Goal: Information Seeking & Learning: Learn about a topic

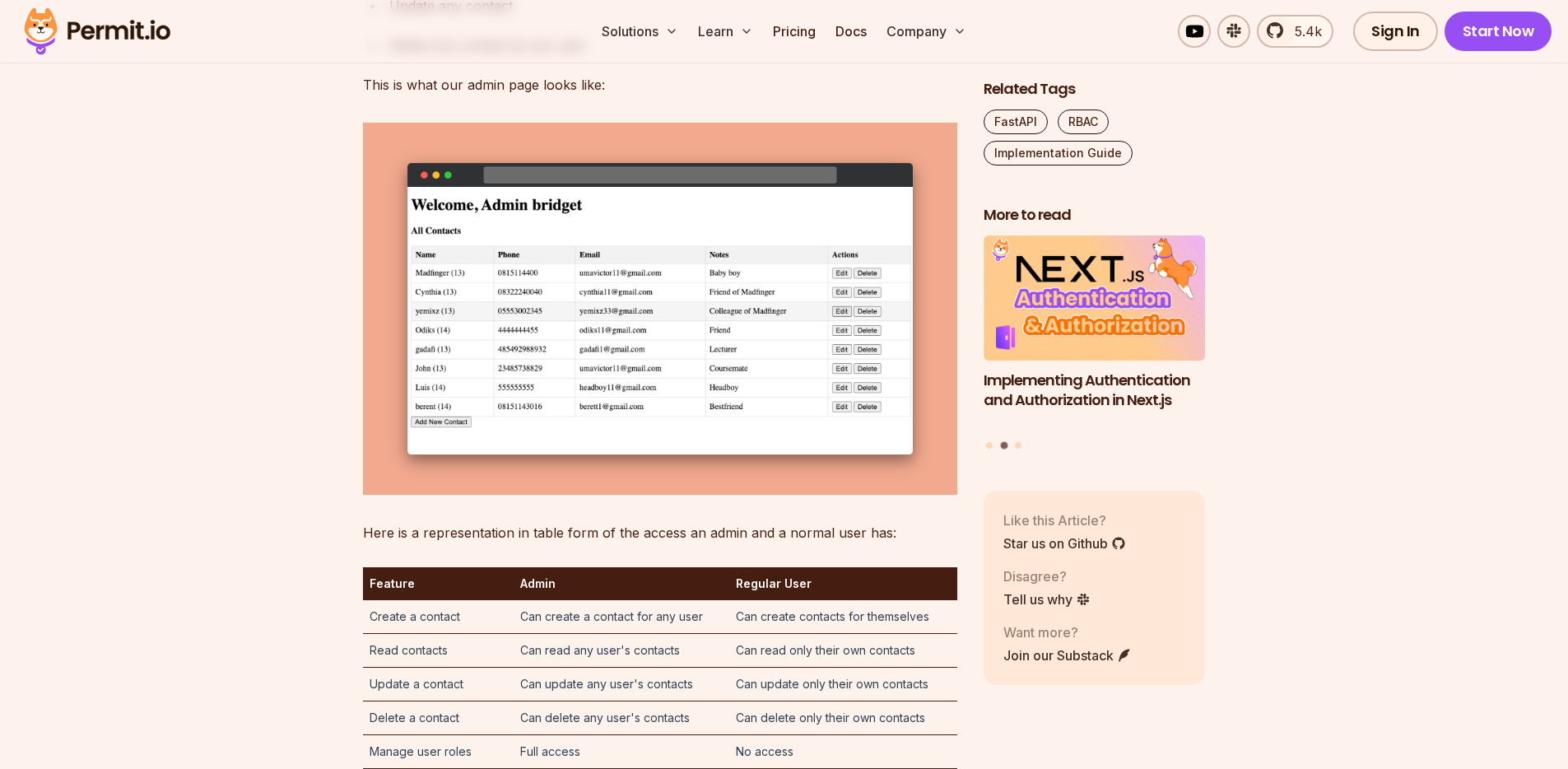
click at [599, 494] on img at bounding box center [660, 308] width 595 height 371
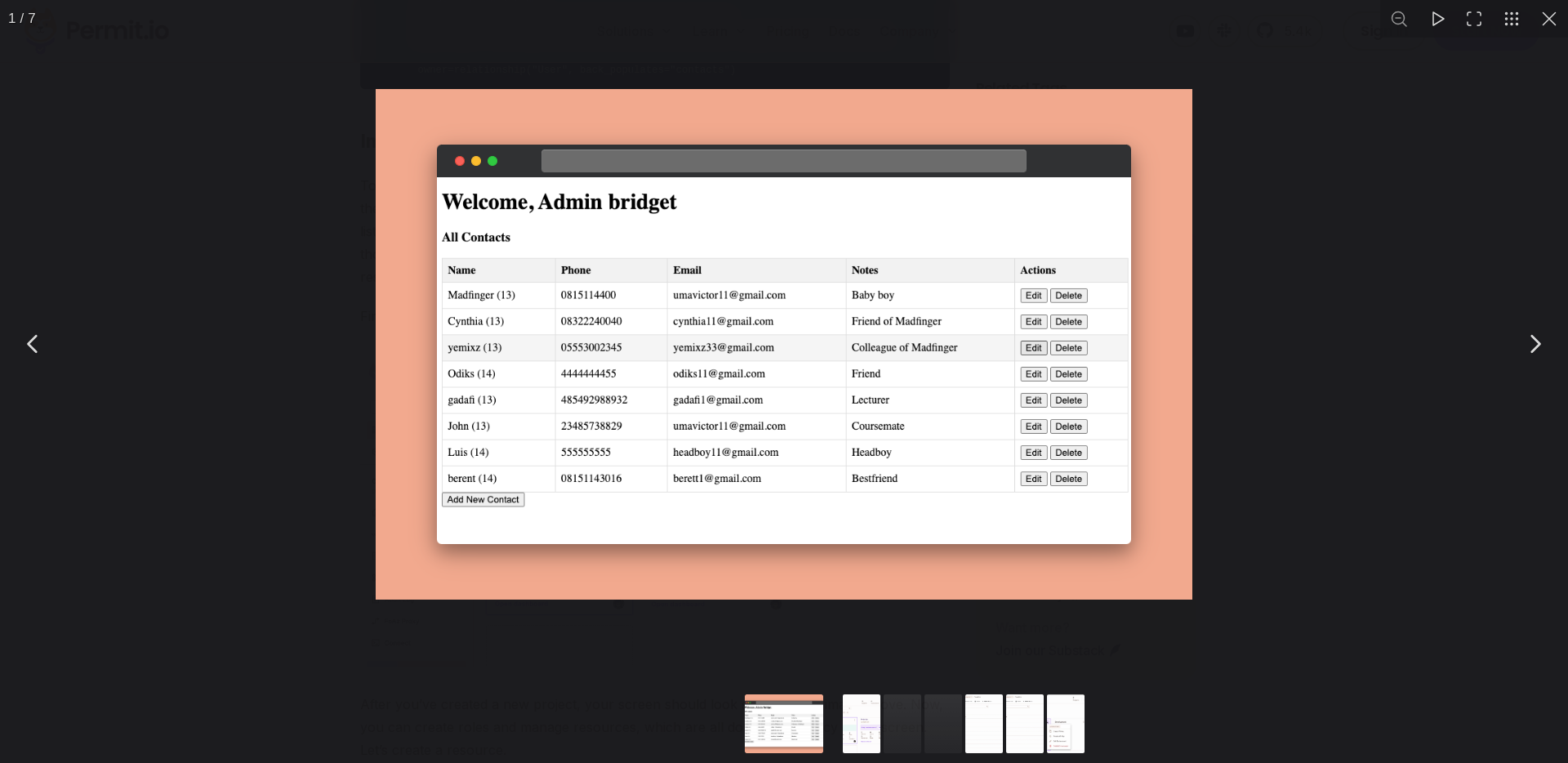
click at [328, 496] on div "You can close this modal content with the ESC key" at bounding box center [784, 344] width 1568 height 688
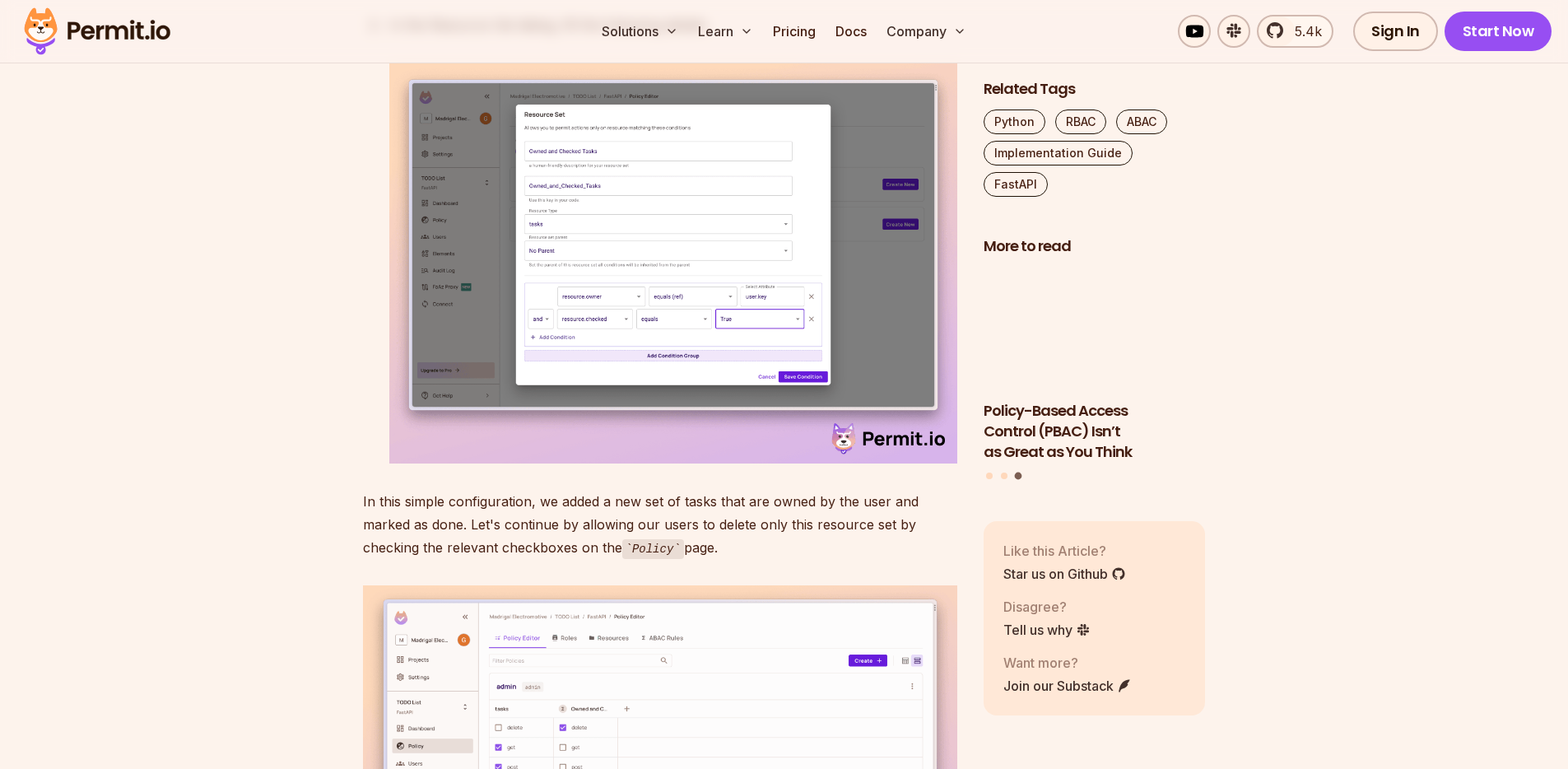
scroll to position [8969, 0]
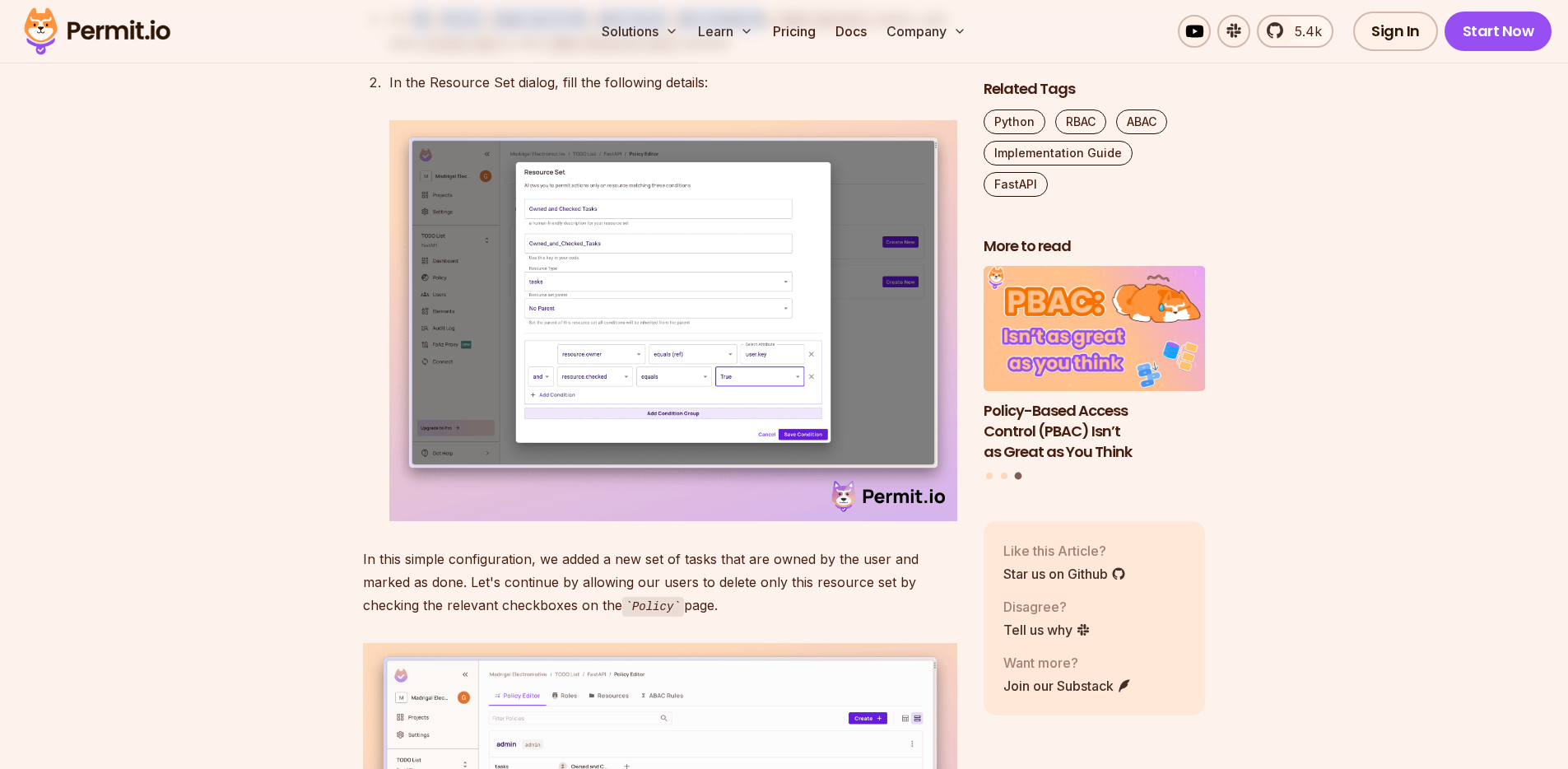
drag, startPoint x: 411, startPoint y: 379, endPoint x: 768, endPoint y: 376, distance: 357.0
click at [768, 55] on p "On the Policy page, go to the ABAC Rules tab, enable the ABAC Options switch, a…" at bounding box center [673, 31] width 568 height 47
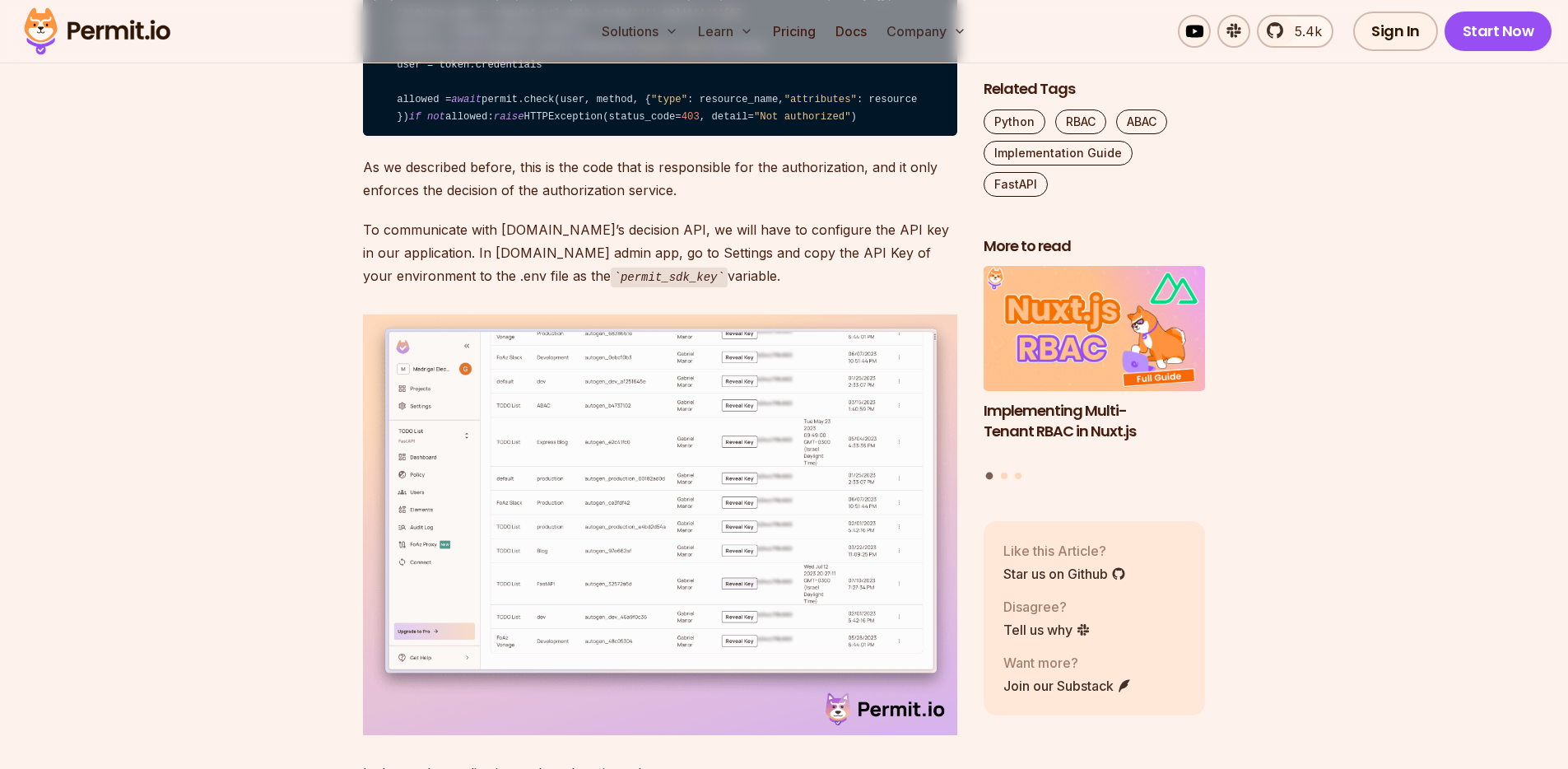
scroll to position [6789, 0]
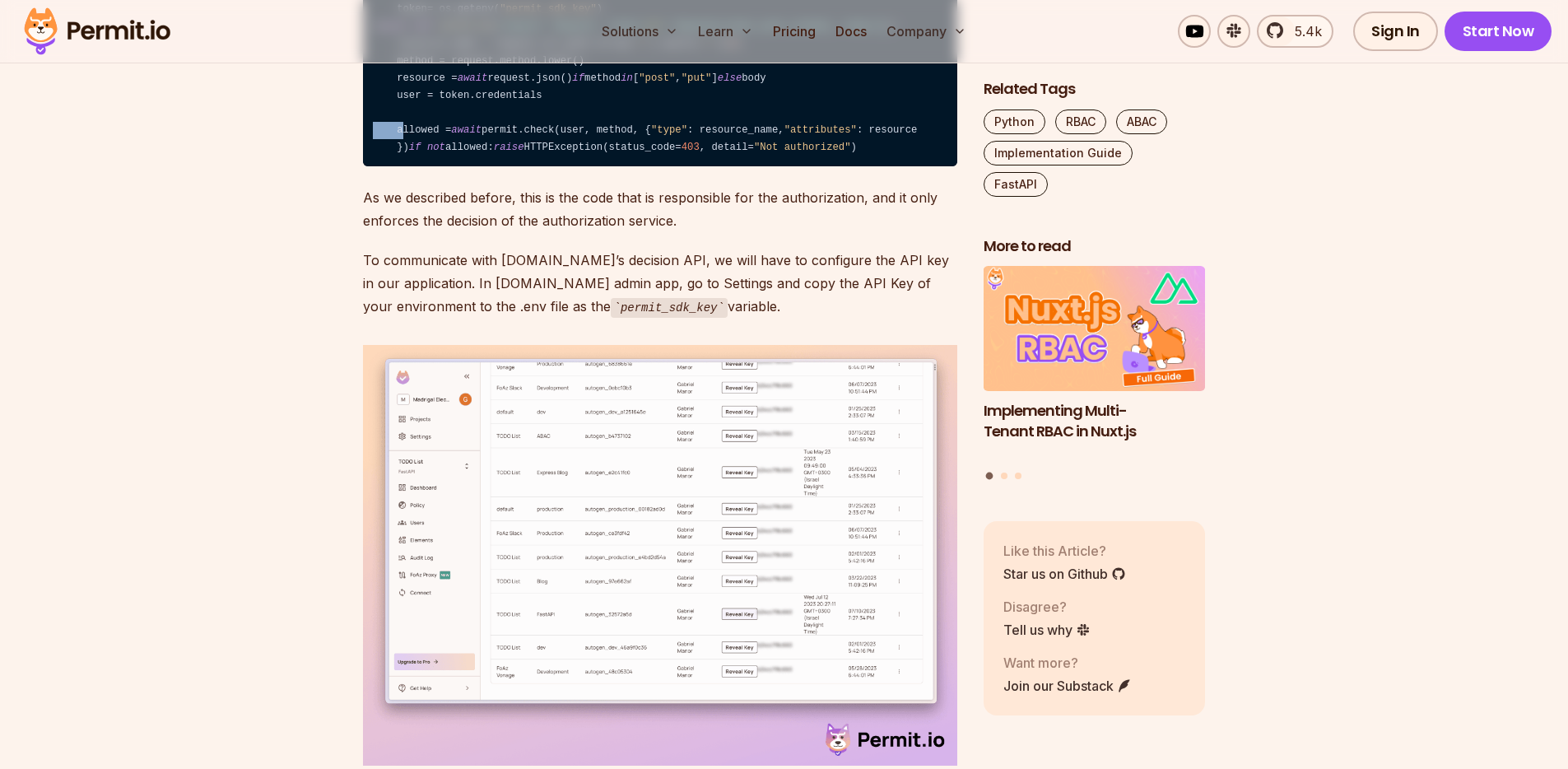
drag, startPoint x: 398, startPoint y: 329, endPoint x: 755, endPoint y: 313, distance: 357.4
click at [700, 167] on code "permit = Permit( pdp= os.getenv( "permit_pdp_url" ), token= os.getenv( "permit_…" at bounding box center [660, 61] width 595 height 211
click at [649, 167] on code "permit = Permit( pdp= os.getenv( "permit_pdp_url" ), token= os.getenv( "permit_…" at bounding box center [660, 61] width 595 height 211
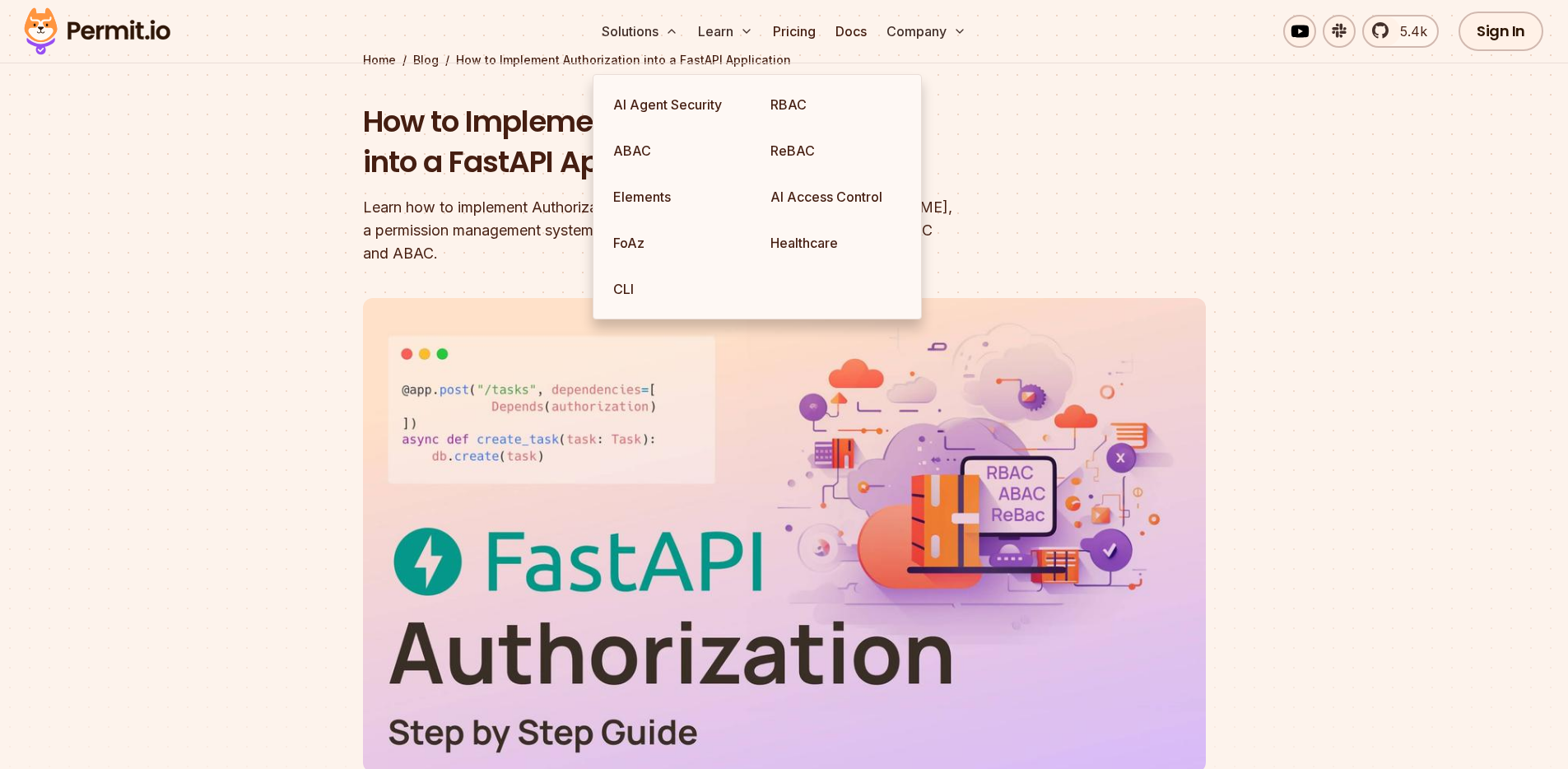
scroll to position [98, 0]
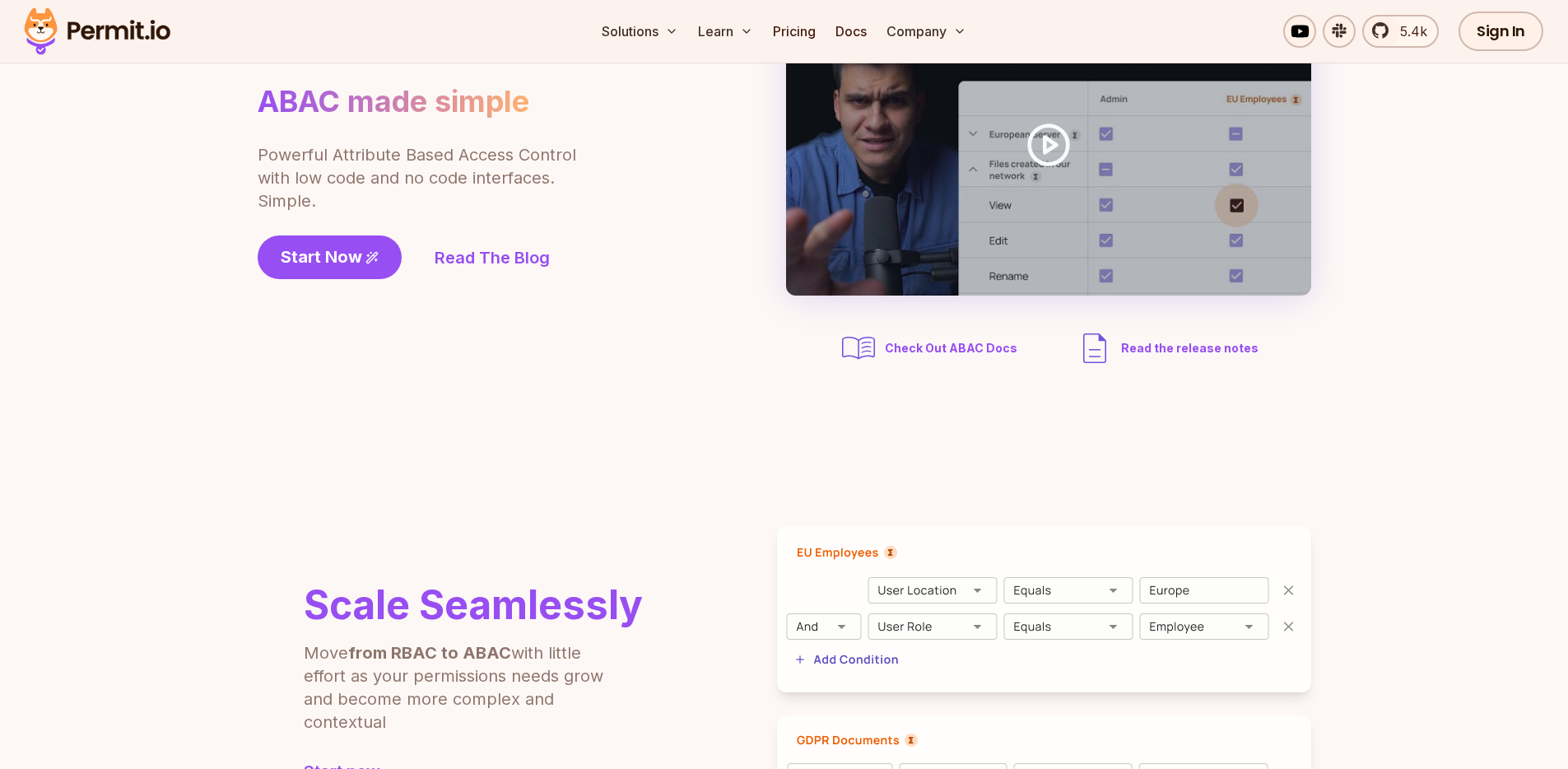
scroll to position [172, 0]
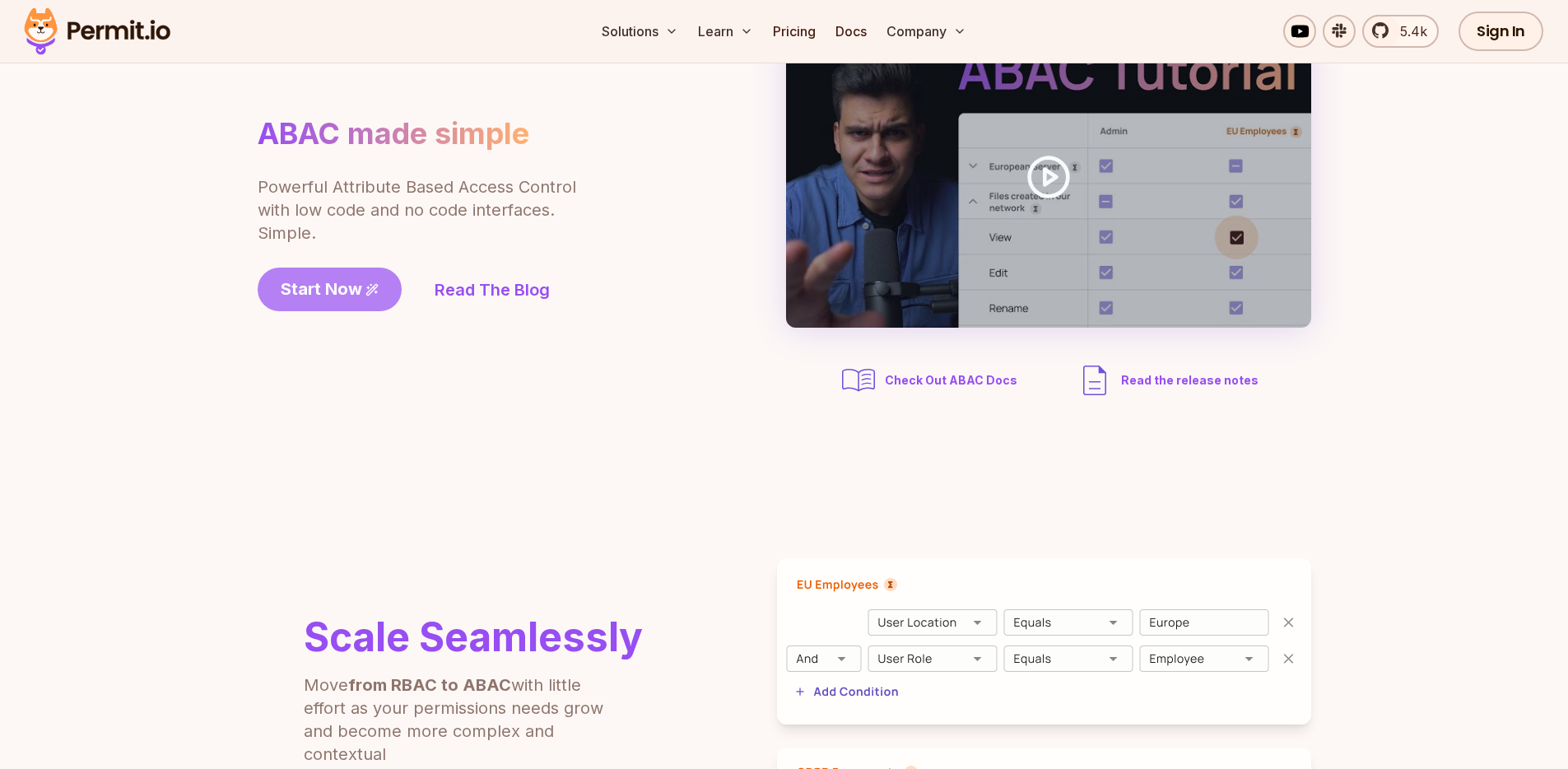
click at [360, 297] on span "Start Now" at bounding box center [321, 289] width 82 height 23
click at [804, 30] on link "Pricing" at bounding box center [794, 31] width 56 height 33
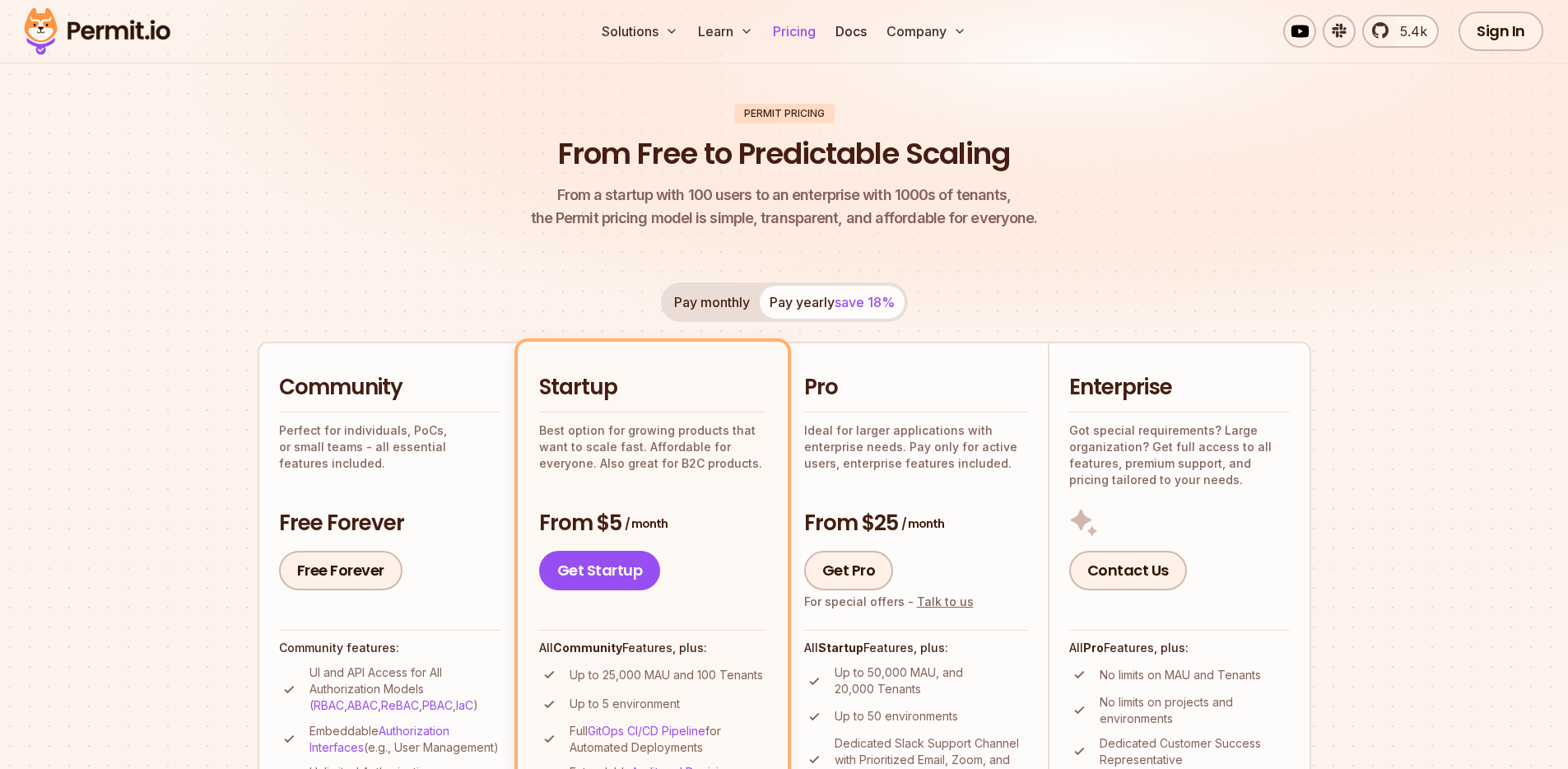
scroll to position [277, 0]
